Goal: Navigation & Orientation: Find specific page/section

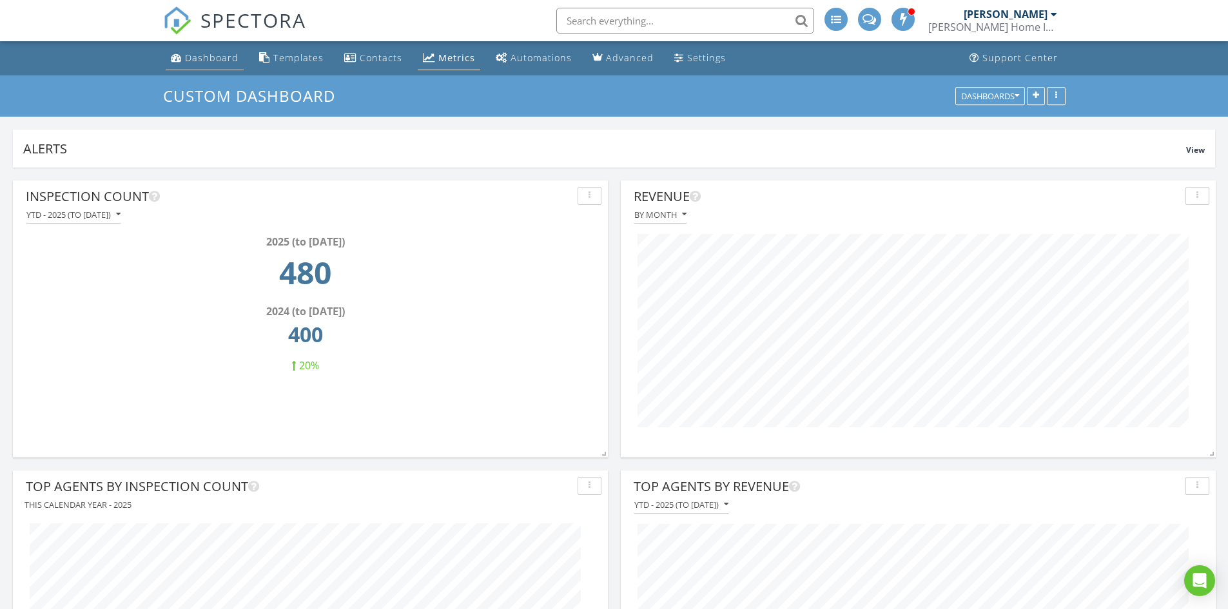
click at [213, 63] on div "Dashboard" at bounding box center [212, 58] width 54 height 12
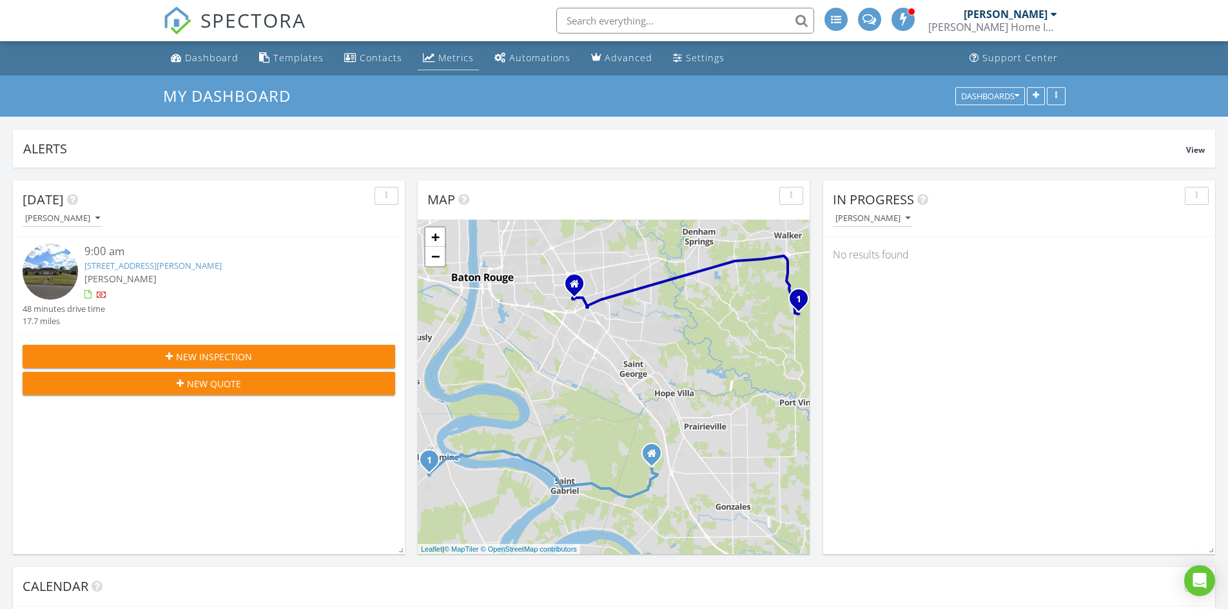
click at [438, 61] on div "Metrics" at bounding box center [455, 58] width 35 height 12
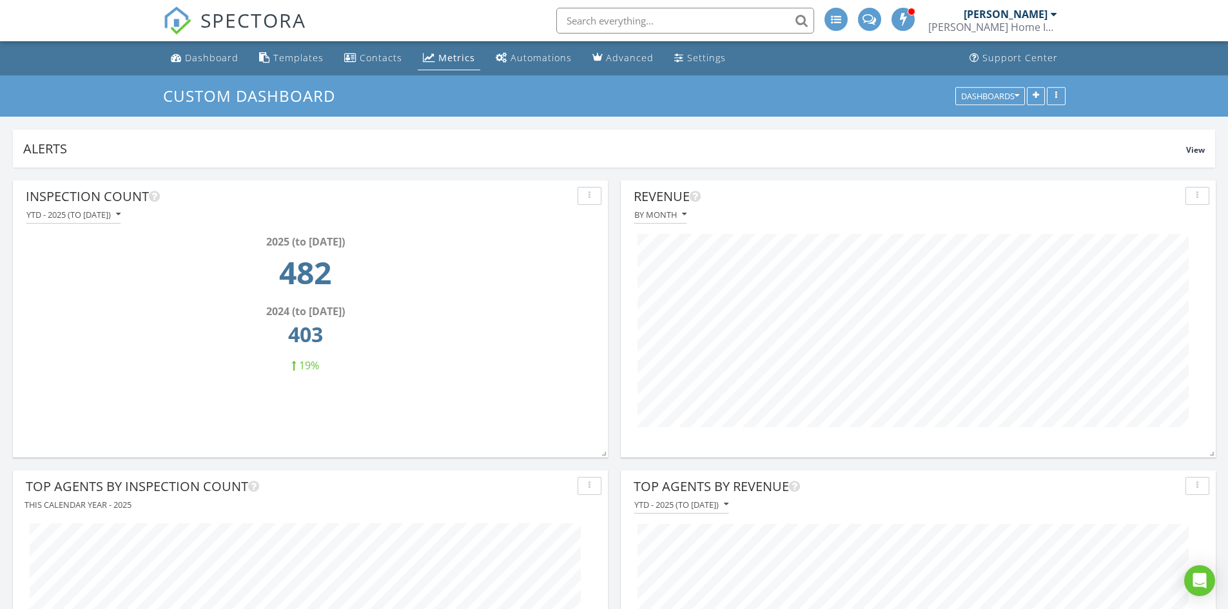
scroll to position [277, 595]
click at [219, 61] on div "Dashboard" at bounding box center [212, 58] width 54 height 12
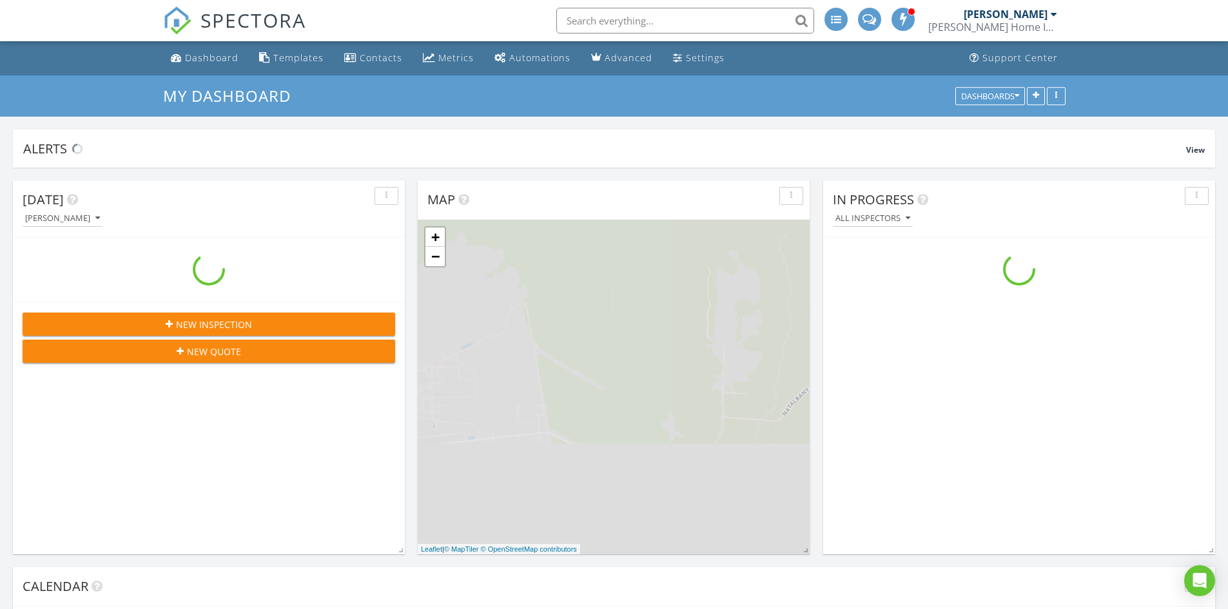
scroll to position [1193, 1248]
